Goal: Task Accomplishment & Management: Manage account settings

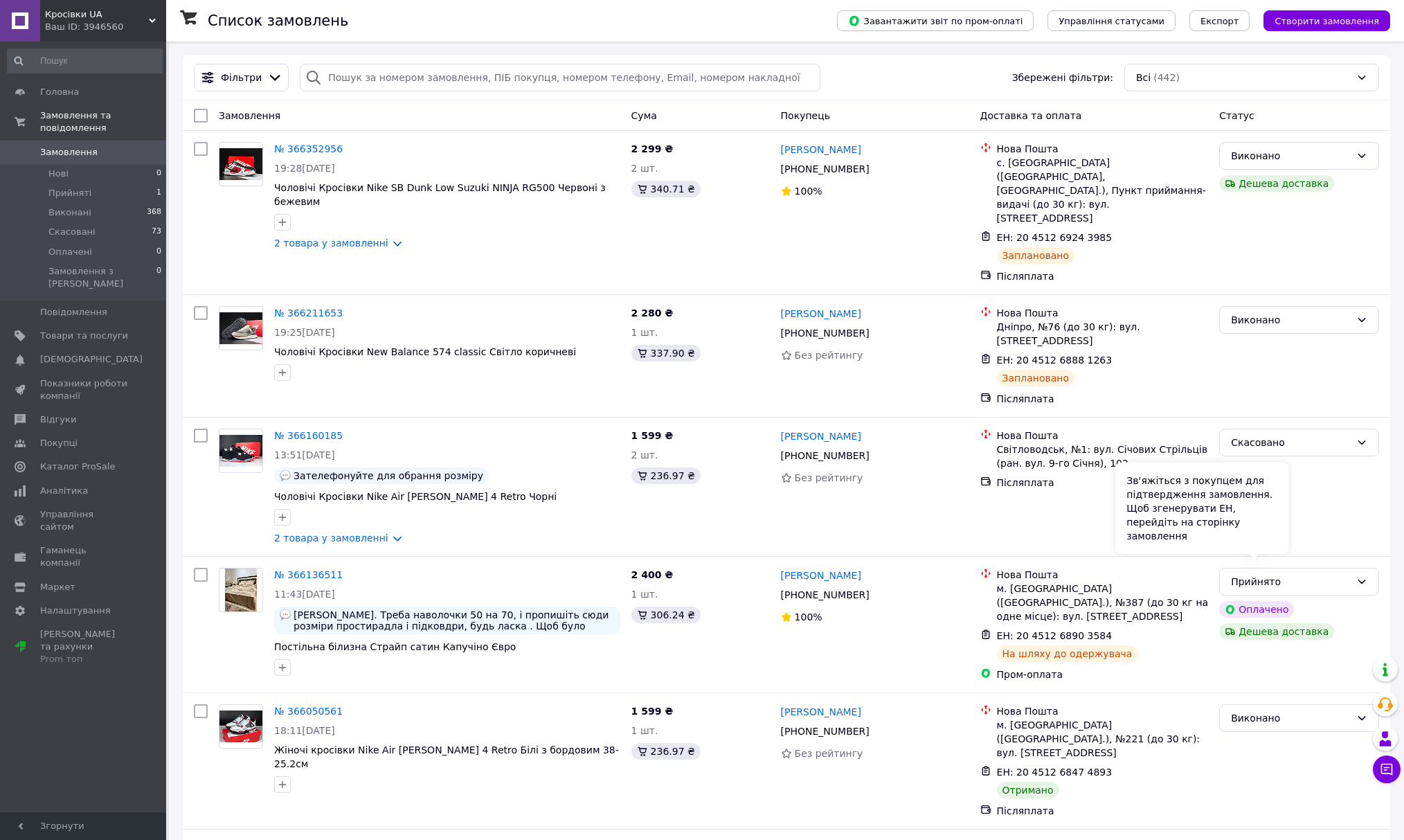
click at [1272, 543] on div "Зв'яжіться з покупцем для підтвердження замовлення. Щоб згенерувати ЕН, перейді…" at bounding box center [1202, 508] width 173 height 91
click at [1353, 568] on div "Прийнято" at bounding box center [1299, 582] width 160 height 28
click at [1264, 569] on li "Виконано" at bounding box center [1300, 572] width 159 height 25
